Goal: Find specific page/section: Find specific page/section

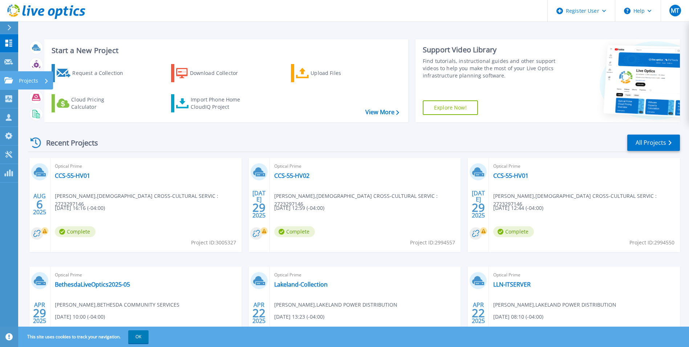
click at [8, 86] on link "Projects Projects" at bounding box center [9, 80] width 18 height 19
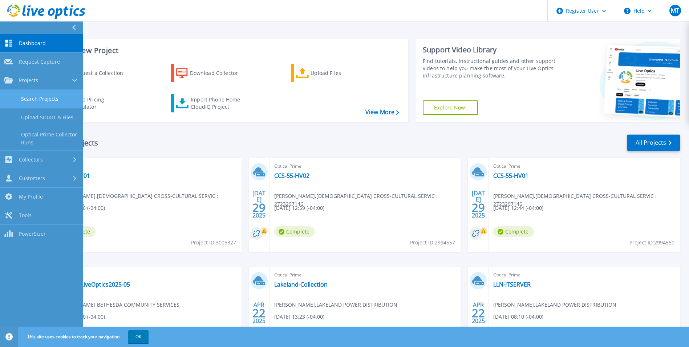
click at [51, 101] on link "Search Projects" at bounding box center [41, 99] width 83 height 19
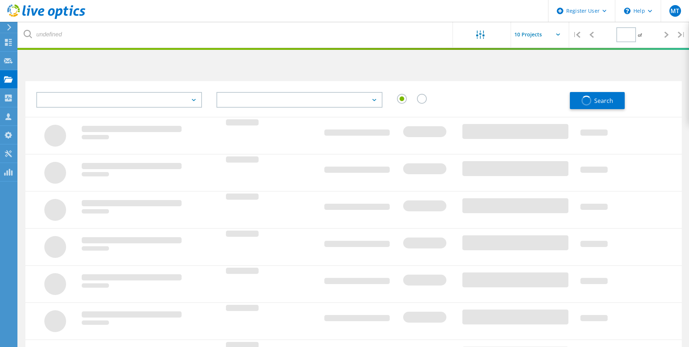
type input "1"
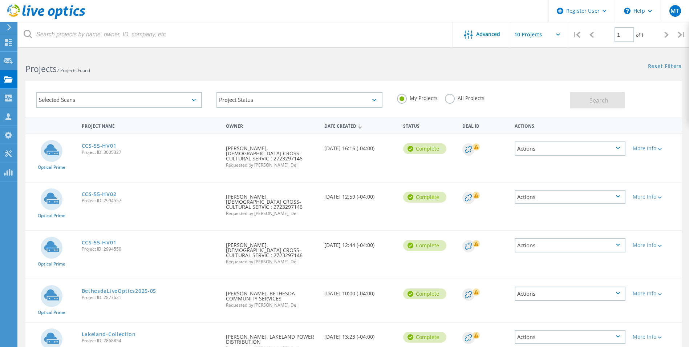
click at [459, 102] on div "All Projects" at bounding box center [465, 99] width 40 height 11
click at [450, 96] on label "All Projects" at bounding box center [465, 97] width 40 height 7
click at [0, 0] on input "All Projects" at bounding box center [0, 0] width 0 height 0
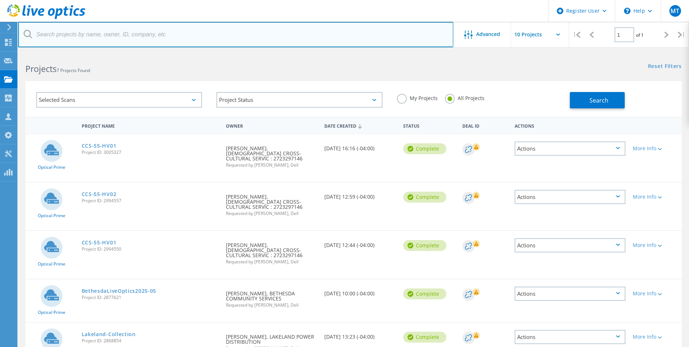
click at [366, 36] on input "text" at bounding box center [235, 34] width 435 height 25
paste input "[EMAIL_ADDRESS][DOMAIN_NAME]"
type input "[EMAIL_ADDRESS][DOMAIN_NAME]"
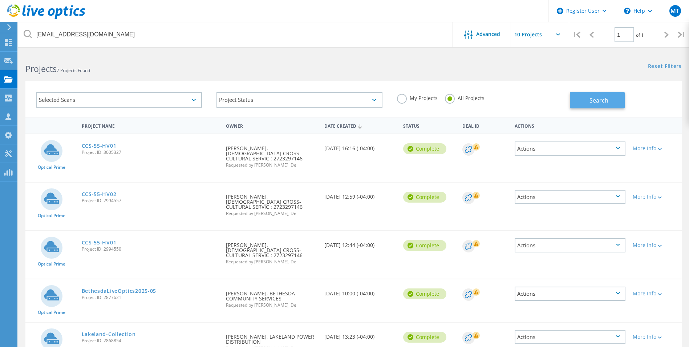
click at [604, 97] on span "Search" at bounding box center [599, 100] width 19 height 8
